Goal: Check status: Check status

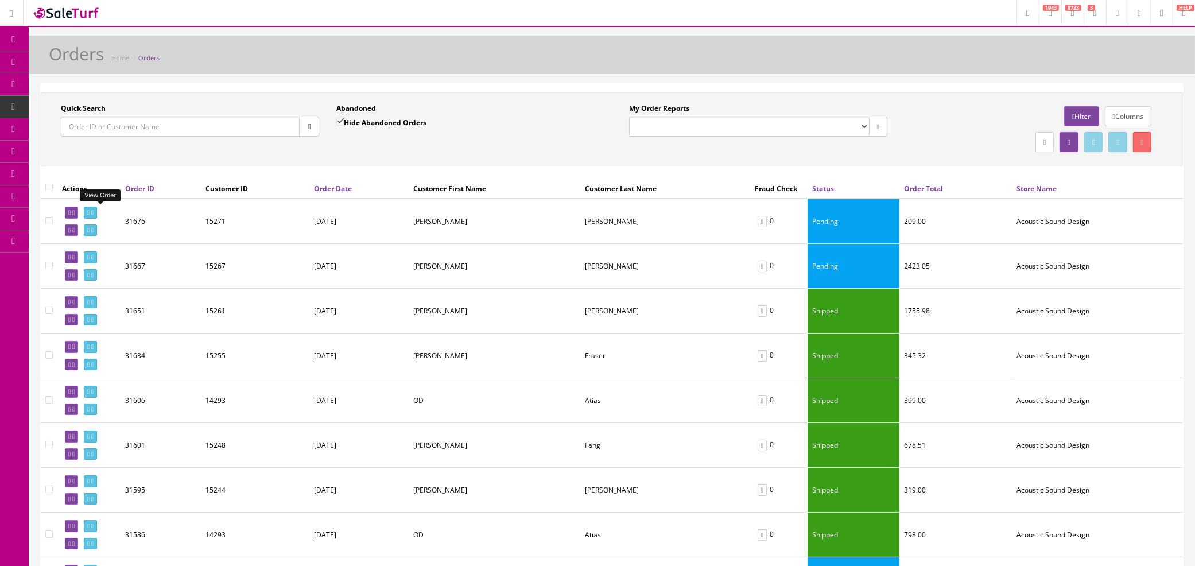
click at [94, 213] on icon at bounding box center [92, 212] width 2 height 6
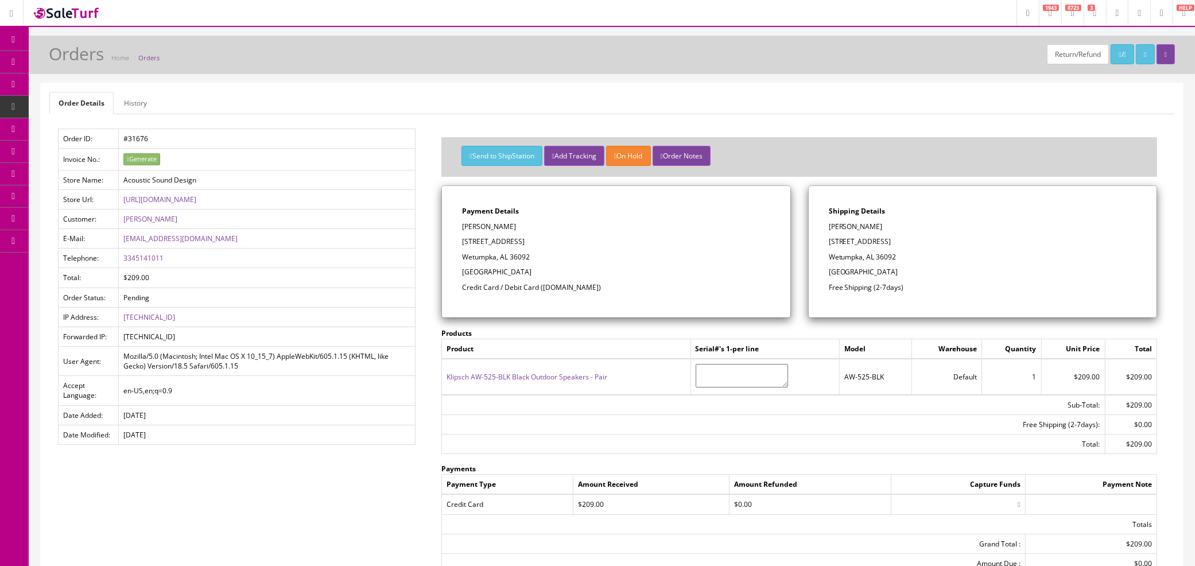
click at [148, 57] on link "Orders" at bounding box center [148, 57] width 21 height 9
